Goal: Information Seeking & Learning: Understand process/instructions

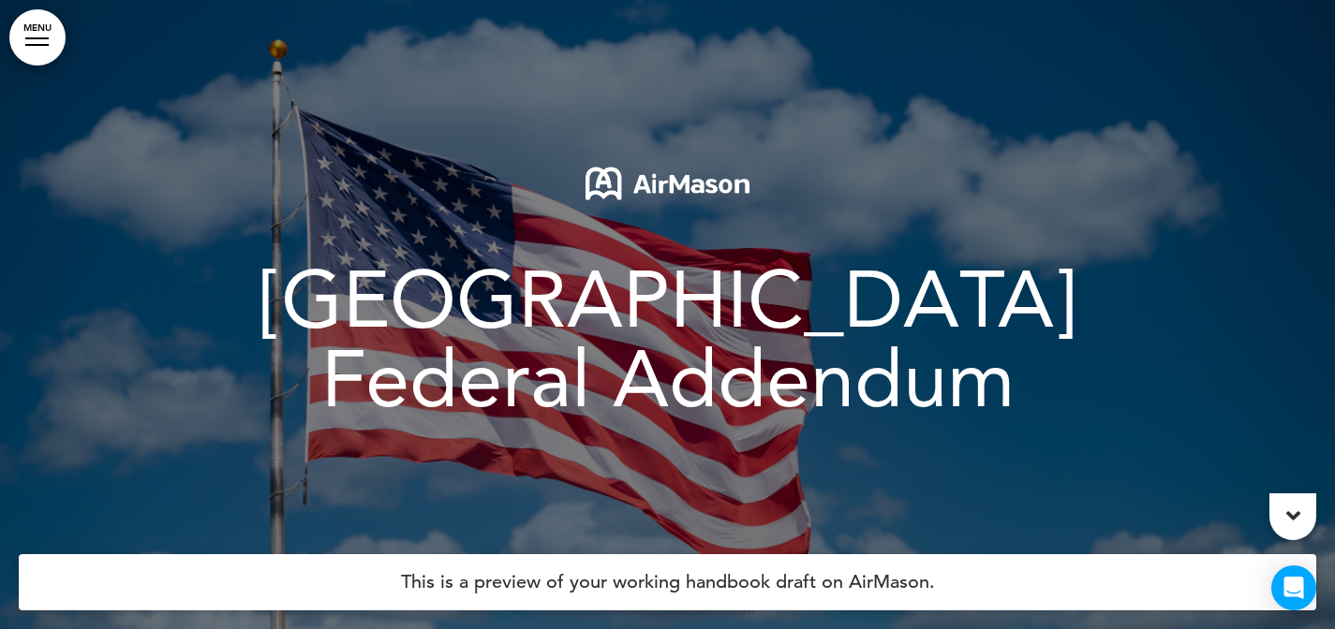
scroll to position [49, 0]
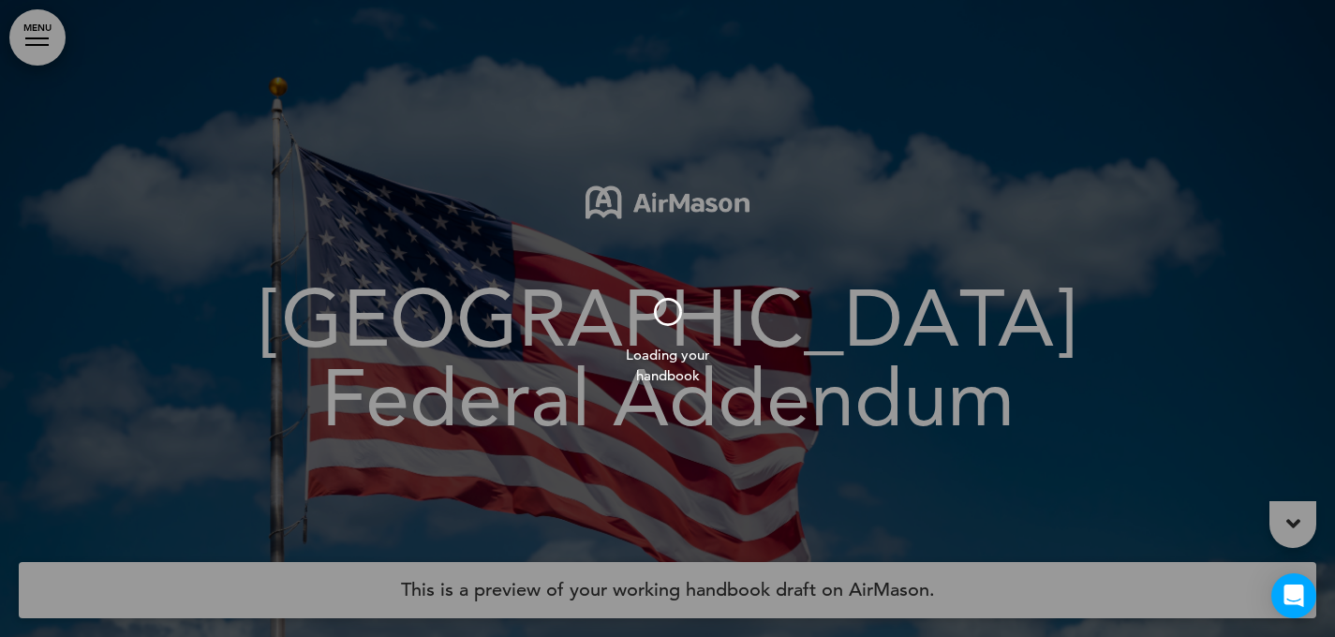
click at [28, 39] on div at bounding box center [667, 318] width 1335 height 637
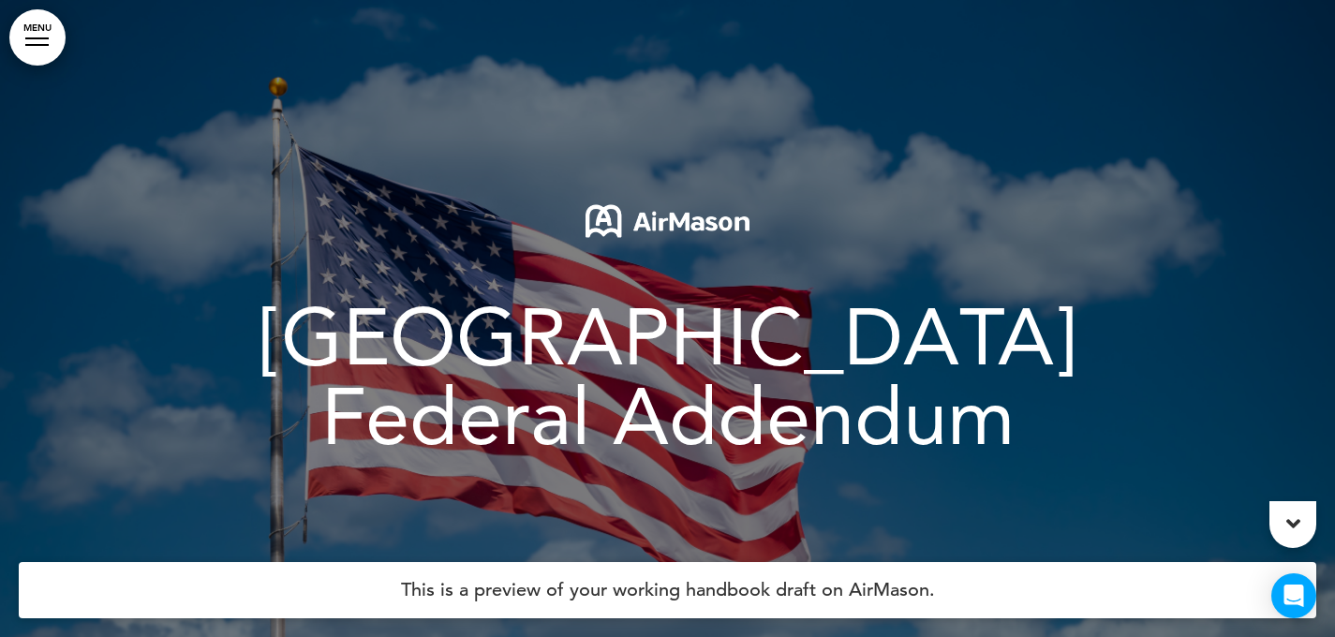
click at [36, 33] on link "MENU" at bounding box center [37, 37] width 56 height 56
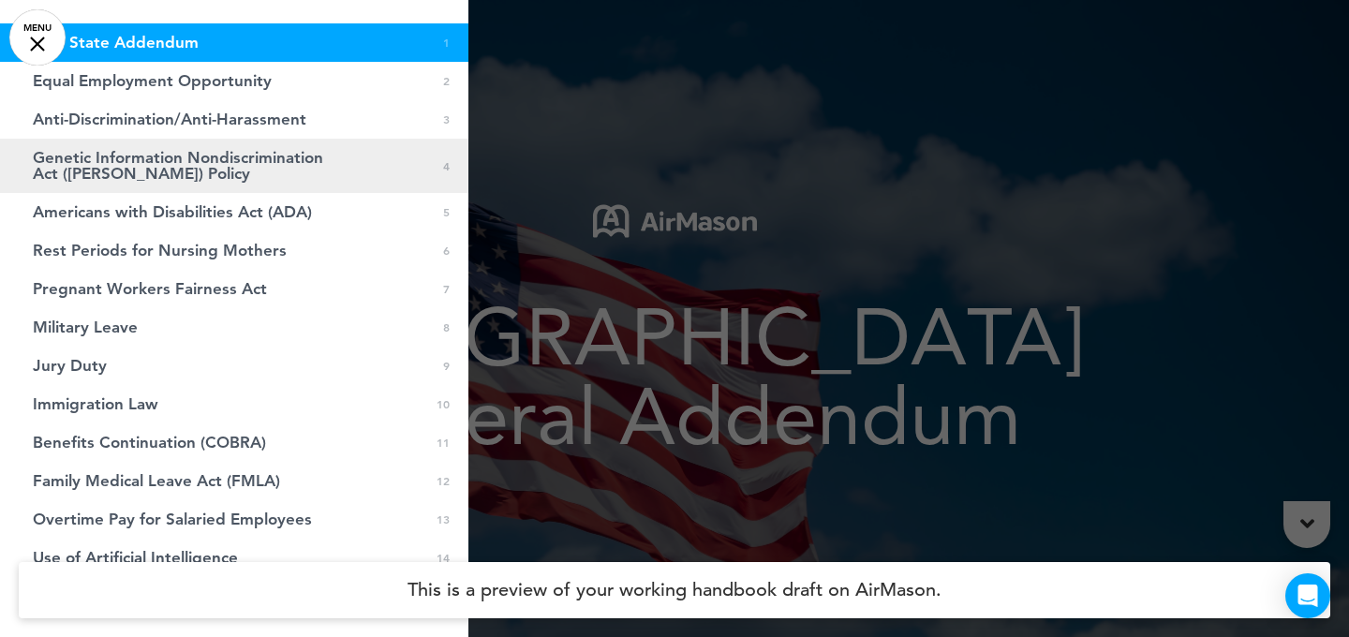
scroll to position [198, 0]
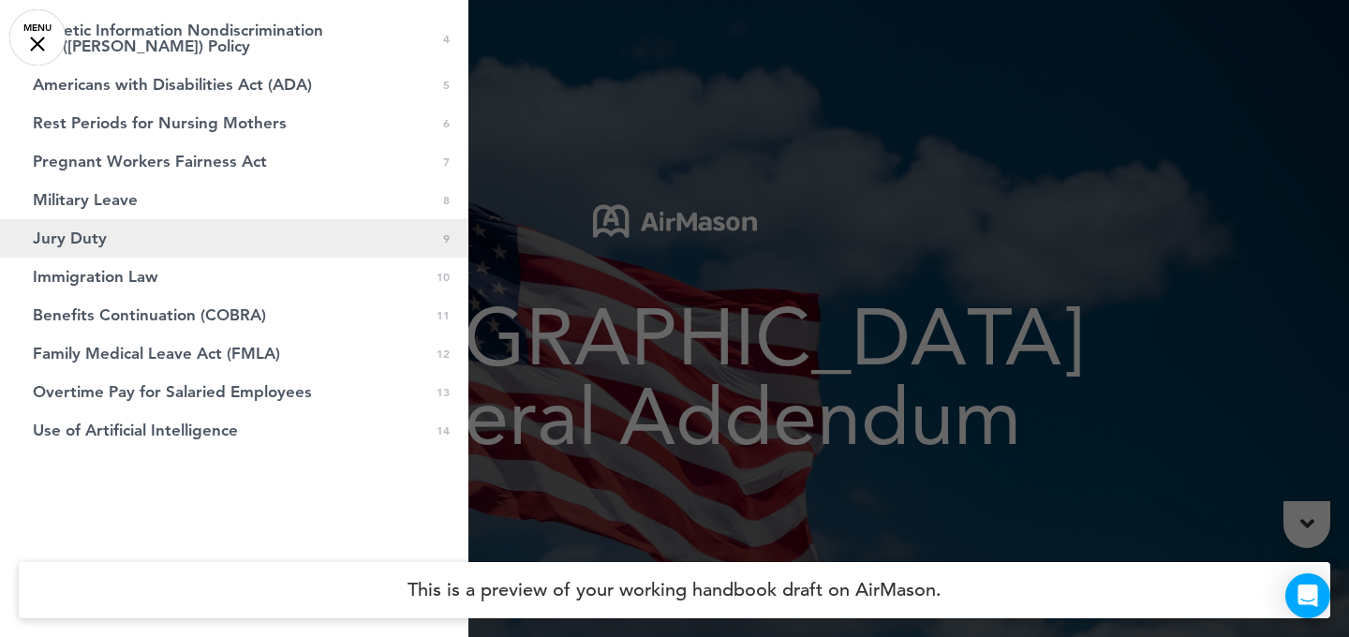
click at [89, 257] on link "Jury Duty 0 9" at bounding box center [234, 238] width 468 height 38
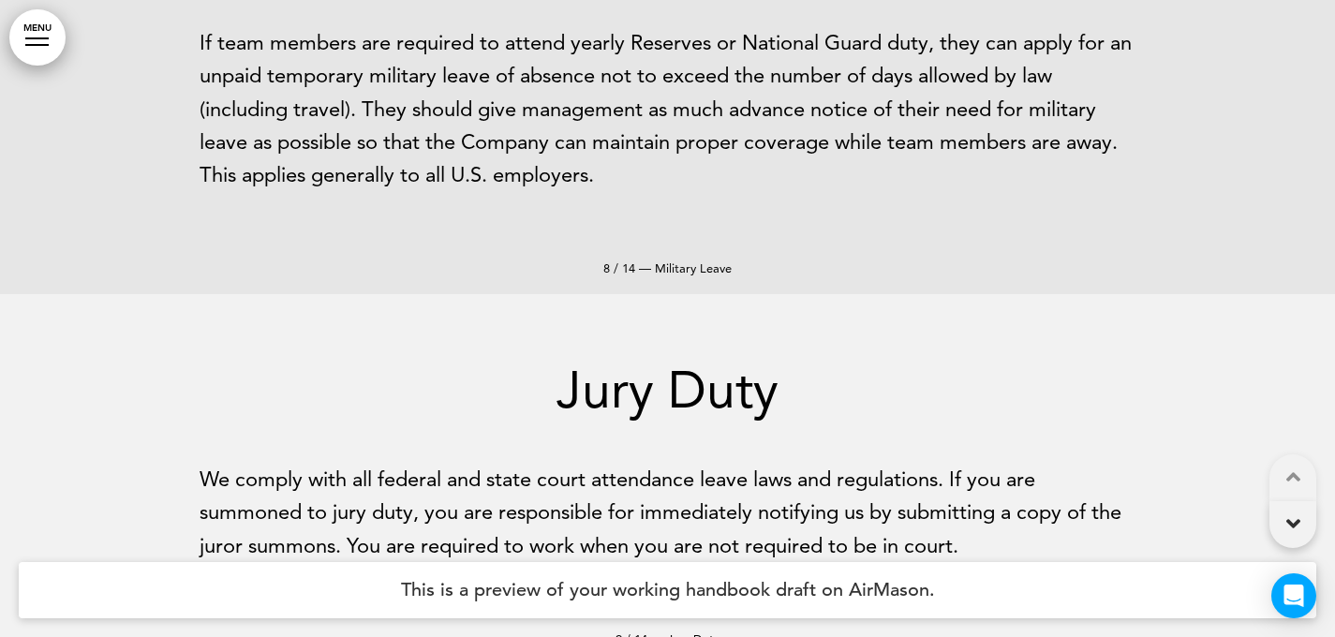
scroll to position [11899, 0]
